Goal: Communication & Community: Answer question/provide support

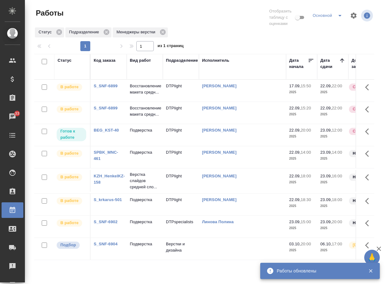
click at [106, 224] on link "S_SNF-6902" at bounding box center [106, 221] width 24 height 5
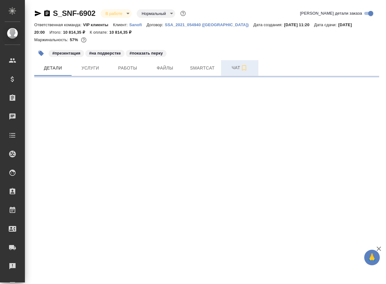
click at [237, 69] on span "Чат" at bounding box center [240, 68] width 30 height 8
select select "RU"
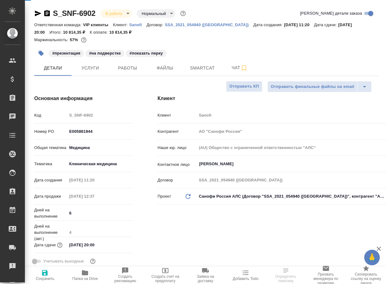
type textarea "x"
type input "[PERSON_NAME]"
type input "Комаров Роман"
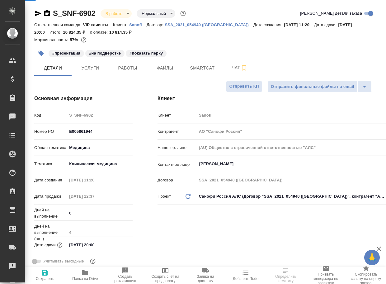
type textarea "x"
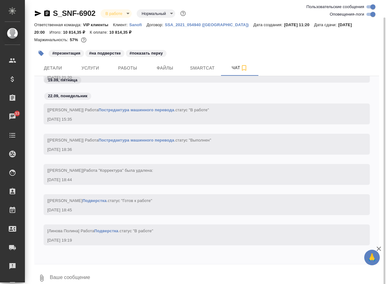
scroll to position [9, 0]
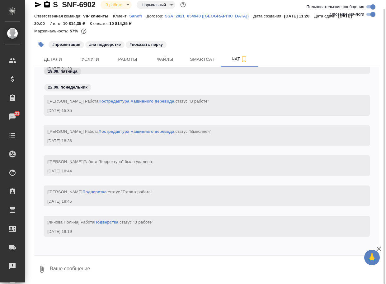
click at [98, 269] on textarea at bounding box center [214, 268] width 330 height 21
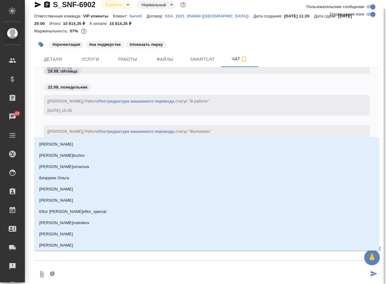
type textarea "@г"
type input "г"
type textarea "@го"
type input "го"
type textarea "@гор"
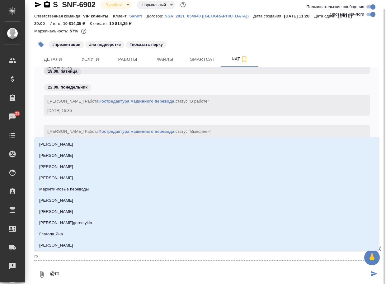
type input "гор"
type textarea "@горш"
type input "горш"
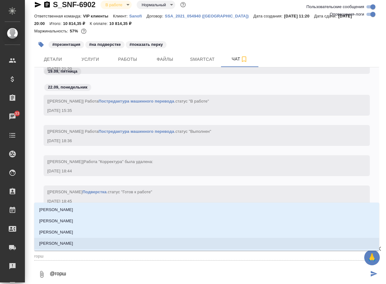
click at [104, 245] on li "[PERSON_NAME]" at bounding box center [206, 243] width 345 height 11
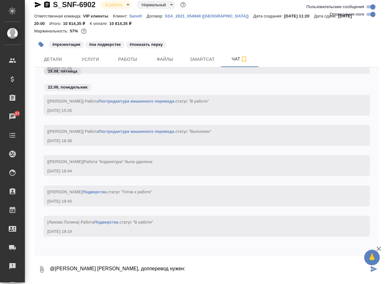
paste textarea "Not actual patients. FPO"
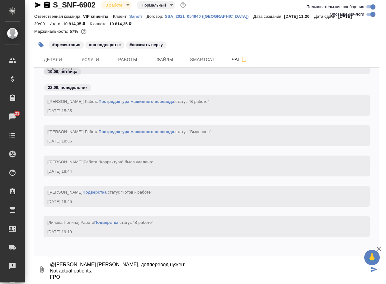
click at [42, 267] on icon "button" at bounding box center [41, 269] width 7 height 7
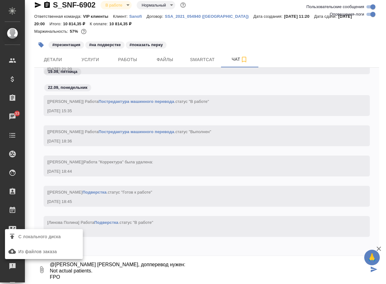
click at [54, 238] on span "С локального диска" at bounding box center [39, 237] width 42 height 8
click at [0, 0] on input "С локального диска" at bounding box center [0, 0] width 0 height 0
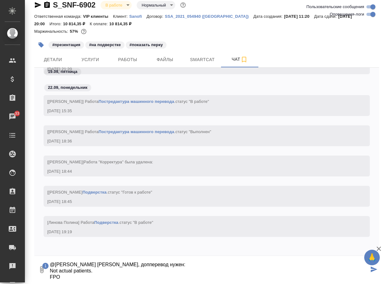
click at [95, 274] on textarea "@Горшкова Валентина Валя, допперевод нужен: Not actual patients. FPO" at bounding box center [209, 269] width 320 height 21
type textarea "@Горшкова Валентина Валя, допперевод нужен: Not actual patients. FPO"
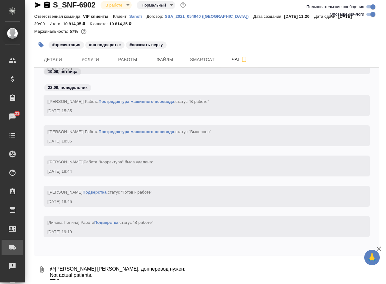
scroll to position [13891, 0]
